Goal: Information Seeking & Learning: Learn about a topic

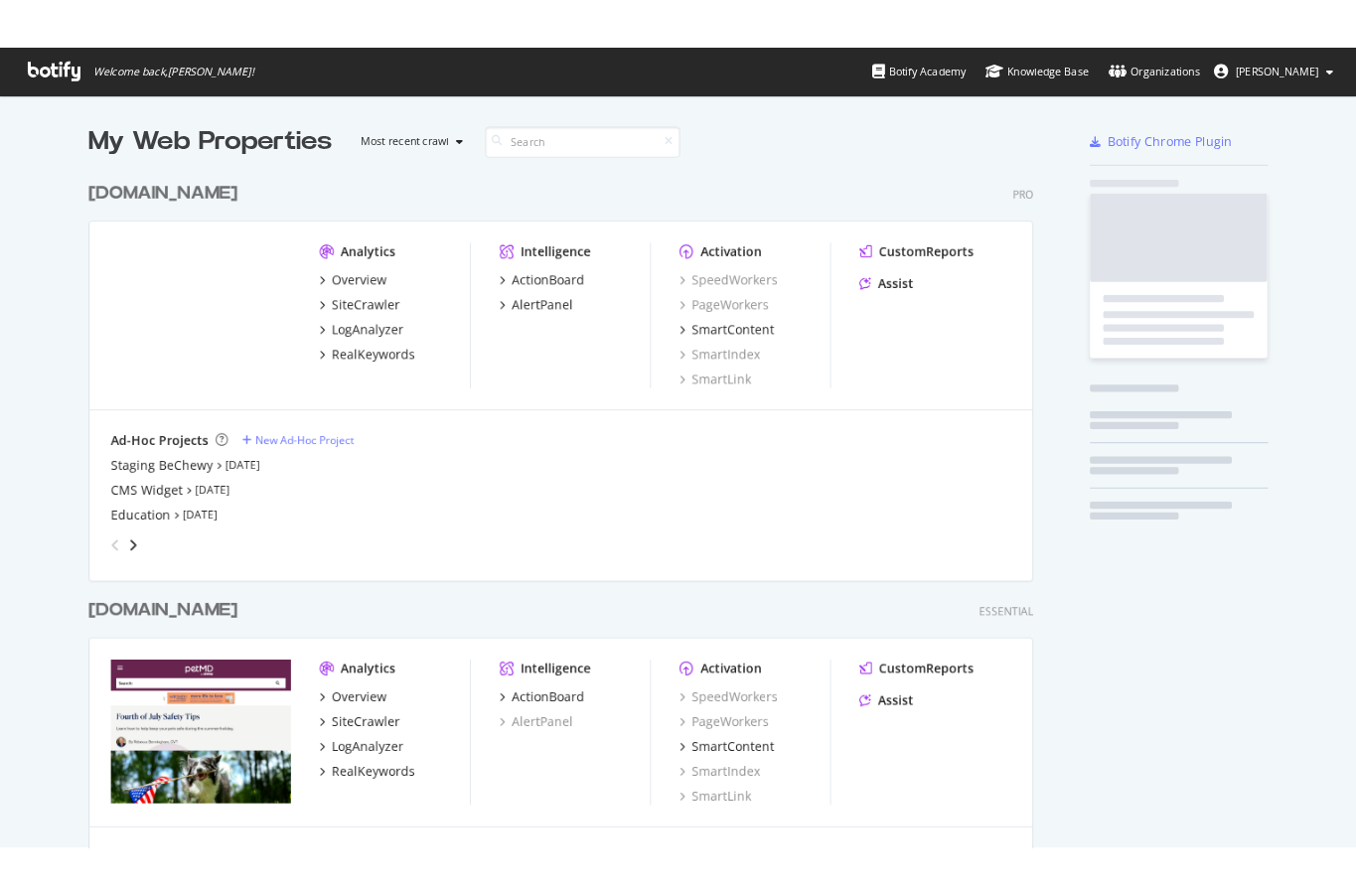
scroll to position [896, 1519]
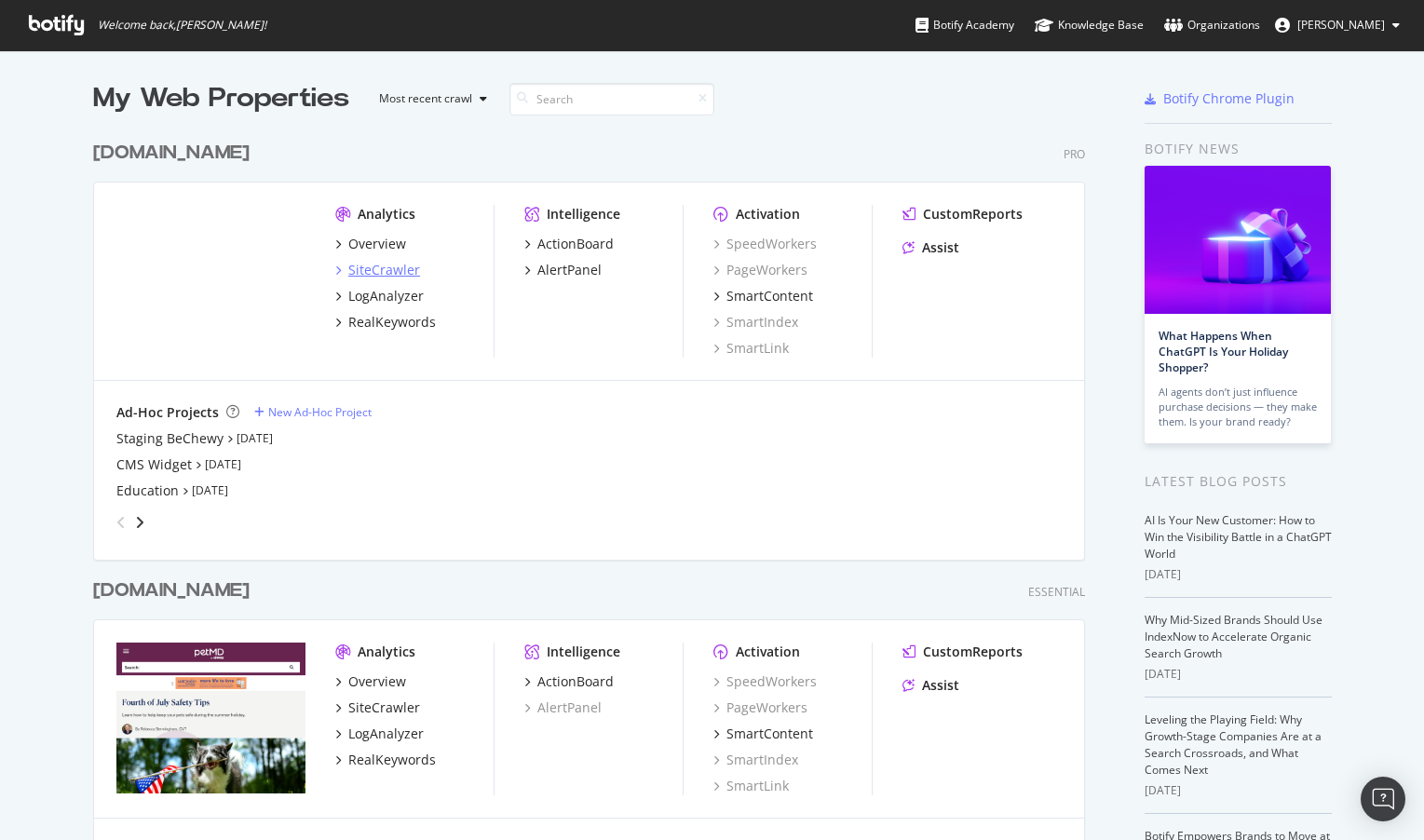
click at [372, 271] on div "SiteCrawler" at bounding box center [384, 270] width 72 height 19
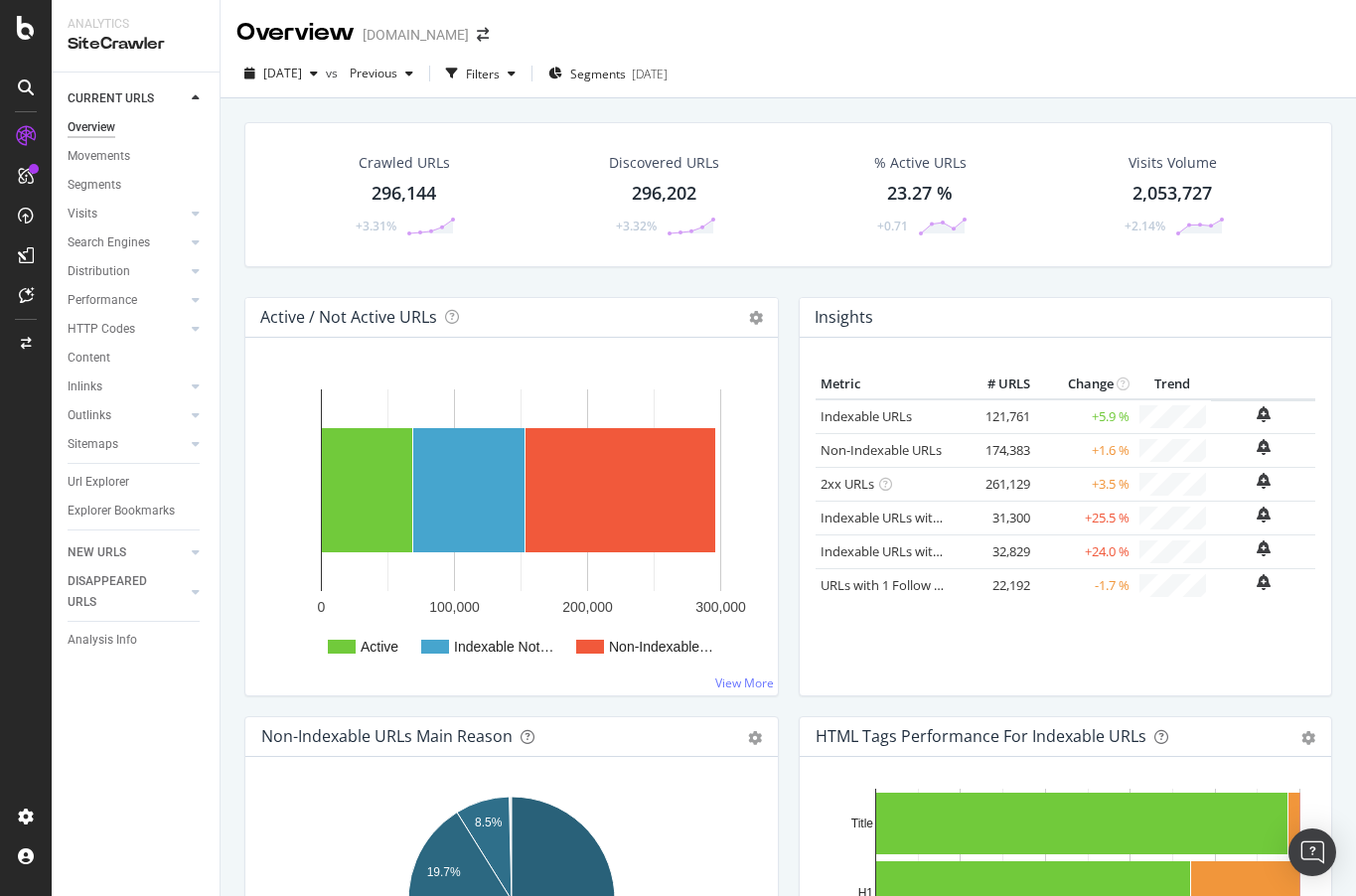
click at [400, 201] on div "296,144" at bounding box center [404, 194] width 65 height 26
